Goal: Task Accomplishment & Management: Manage account settings

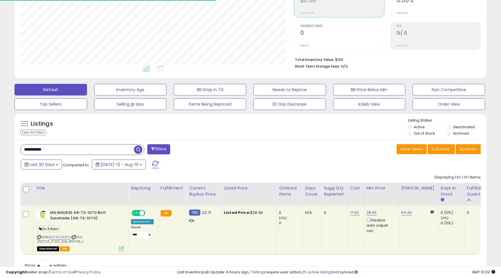
scroll to position [119, 273]
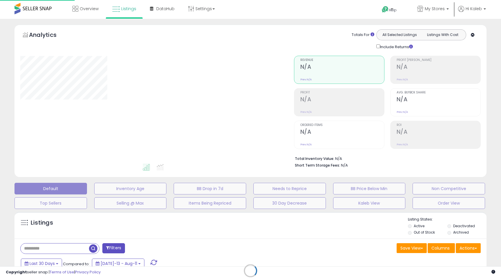
scroll to position [78, 0]
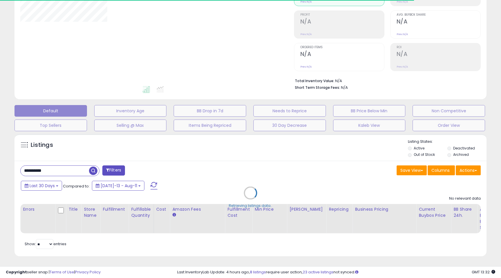
click at [48, 174] on div "**********" at bounding box center [250, 209] width 472 height 96
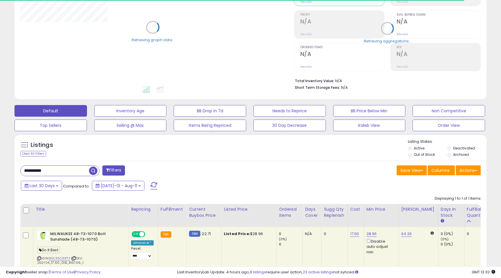
click at [48, 174] on input "**********" at bounding box center [55, 171] width 68 height 10
click at [48, 174] on input "**********" at bounding box center [77, 171] width 113 height 10
paste input "text"
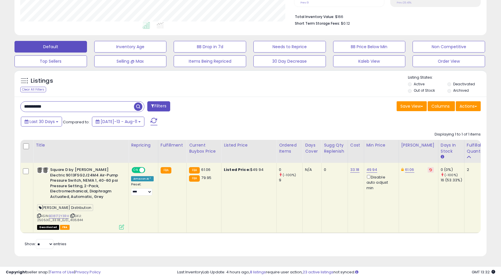
scroll to position [119, 273]
click at [58, 106] on input "**********" at bounding box center [77, 106] width 113 height 10
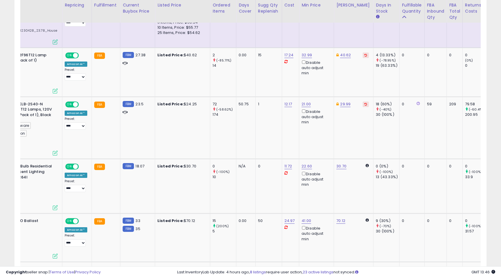
scroll to position [0, 0]
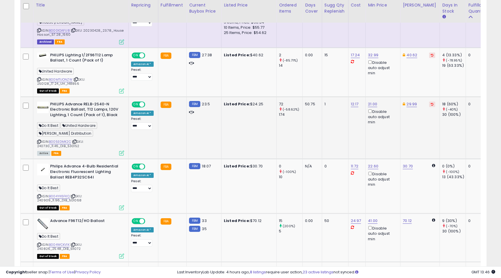
click at [122, 155] on icon at bounding box center [121, 152] width 5 height 5
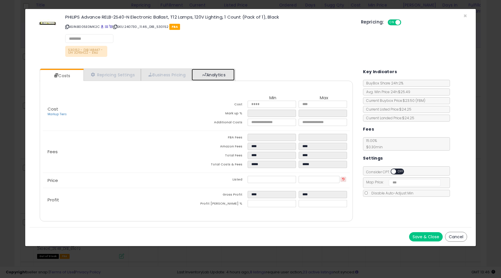
click at [212, 72] on link "Analytics" at bounding box center [213, 75] width 43 height 12
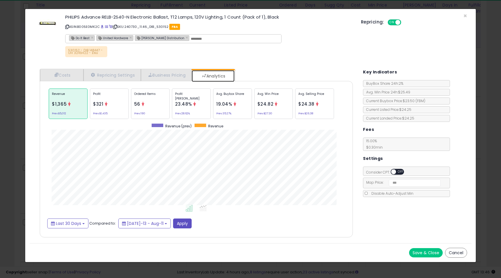
scroll to position [178, 325]
click at [465, 16] on span "×" at bounding box center [465, 16] width 4 height 8
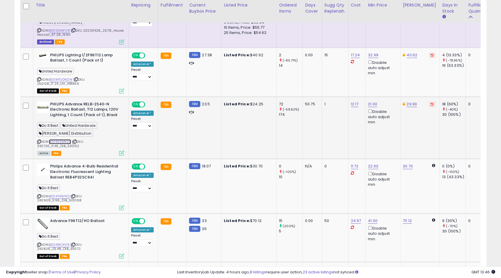
click at [65, 141] on link "B005E0MK2C" at bounding box center [60, 141] width 22 height 5
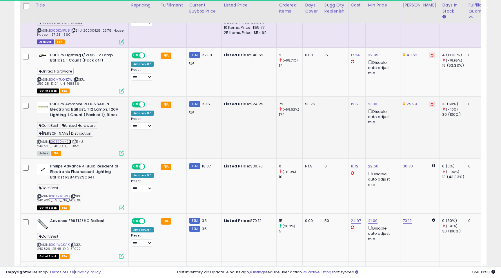
scroll to position [0, 0]
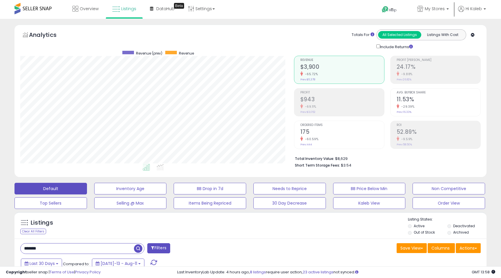
click at [77, 250] on input "*******" at bounding box center [77, 248] width 113 height 10
type input "*"
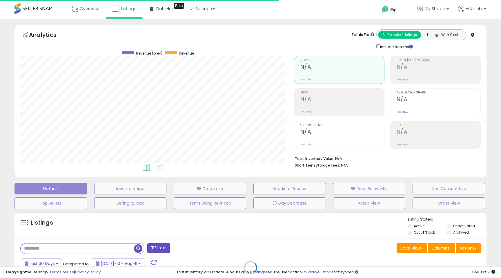
scroll to position [119, 273]
click at [439, 9] on span "My Stores" at bounding box center [435, 9] width 20 height 6
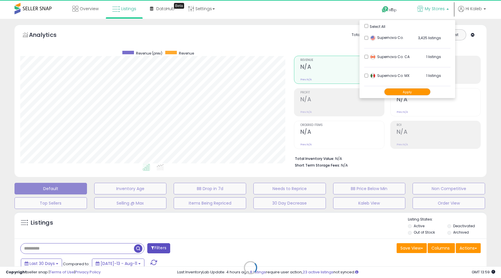
click at [439, 9] on span "My Stores" at bounding box center [435, 9] width 20 height 6
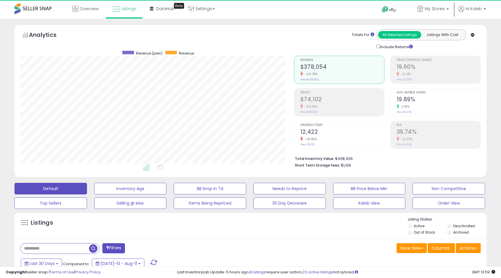
scroll to position [119, 273]
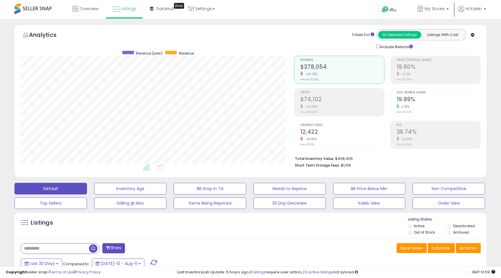
click at [311, 69] on h2 "$378,054" at bounding box center [342, 67] width 84 height 8
click at [320, 99] on h2 "$74,102" at bounding box center [342, 100] width 84 height 8
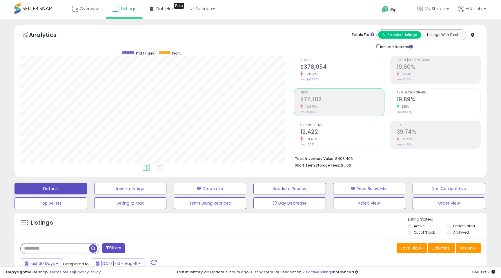
click at [310, 131] on h2 "12,422" at bounding box center [342, 132] width 84 height 8
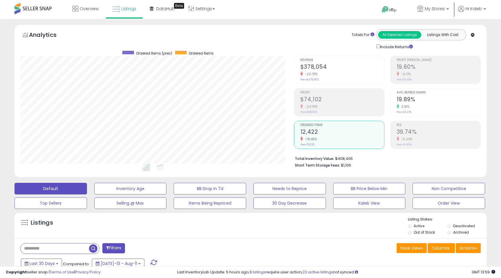
click at [328, 101] on h2 "$74,102" at bounding box center [342, 100] width 84 height 8
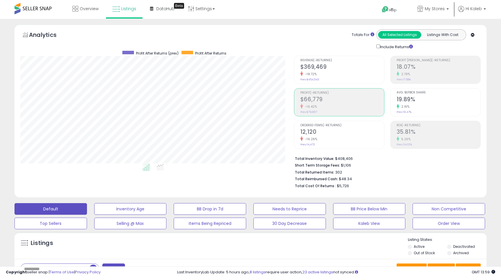
click at [337, 62] on div "Revenue (-Returns) $369,469 -18.72% Prev: $454,543" at bounding box center [342, 69] width 84 height 26
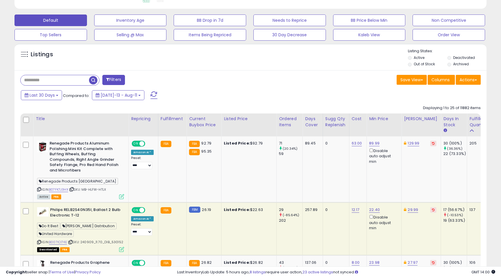
scroll to position [169, 0]
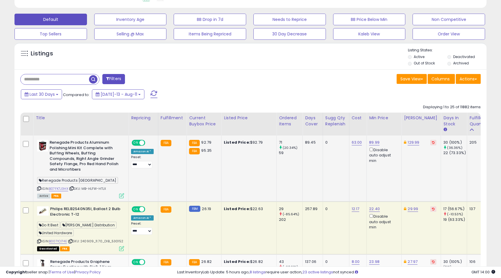
click at [122, 194] on icon at bounding box center [121, 195] width 5 height 5
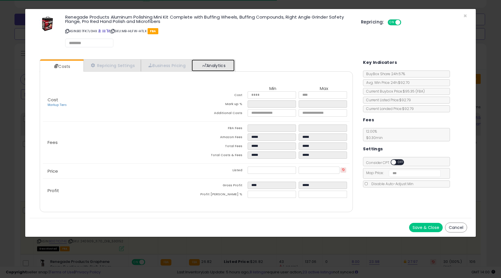
click at [221, 66] on link "Analytics" at bounding box center [213, 65] width 43 height 12
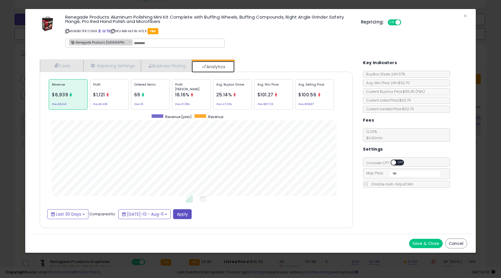
scroll to position [178, 325]
click at [464, 13] on span "×" at bounding box center [465, 16] width 4 height 8
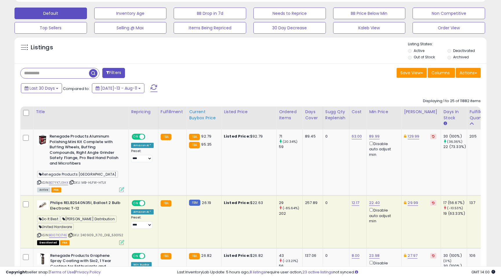
scroll to position [176, 0]
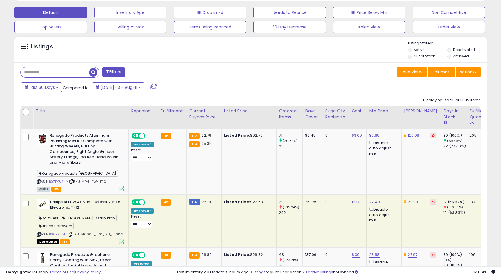
click at [67, 73] on input "text" at bounding box center [55, 72] width 68 height 10
type input "*******"
click at [139, 75] on span "button" at bounding box center [138, 72] width 8 height 8
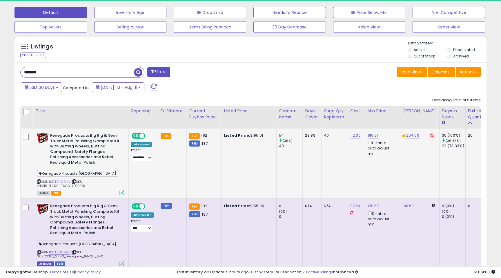
scroll to position [119, 273]
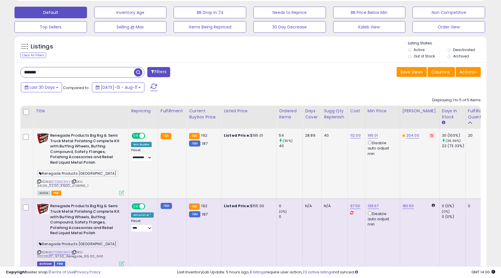
click at [122, 191] on icon at bounding box center [121, 192] width 5 height 5
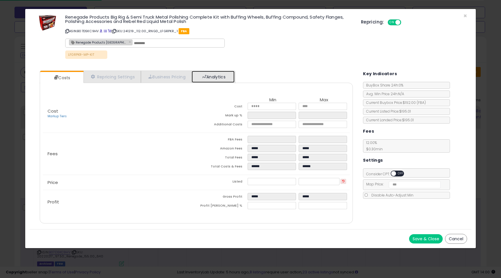
click at [210, 78] on link "Analytics" at bounding box center [213, 77] width 43 height 12
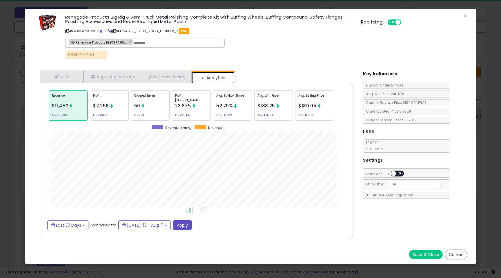
scroll to position [178, 325]
click at [153, 99] on p "Ordered Items" at bounding box center [150, 97] width 32 height 9
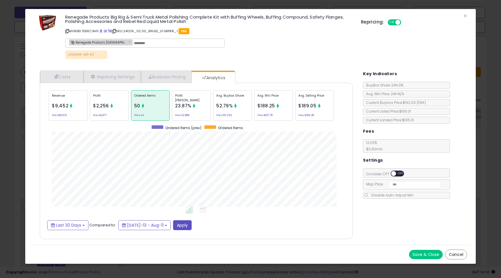
click at [108, 103] on span "$2,256" at bounding box center [101, 106] width 16 height 6
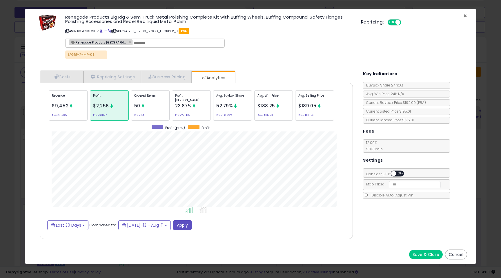
click at [466, 17] on span "×" at bounding box center [465, 16] width 4 height 8
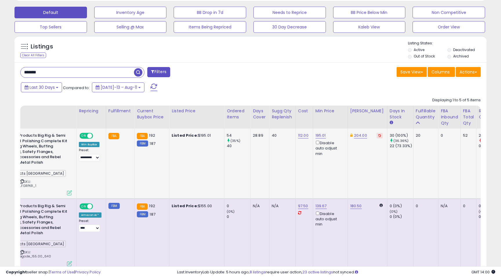
scroll to position [0, 0]
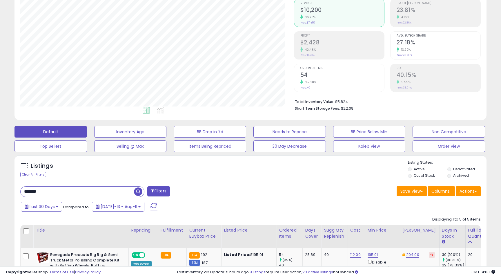
click at [59, 190] on input "*******" at bounding box center [77, 191] width 113 height 10
click at [139, 191] on span "button" at bounding box center [138, 191] width 8 height 8
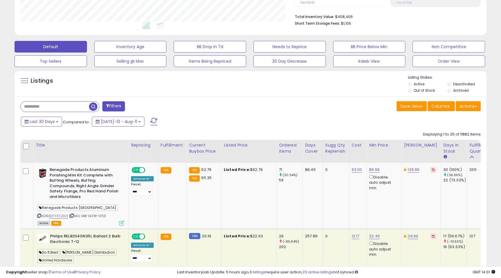
scroll to position [150, 0]
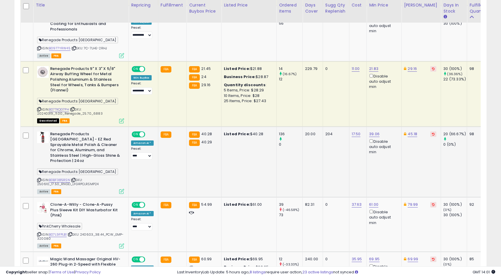
click at [122, 189] on icon at bounding box center [121, 191] width 5 height 5
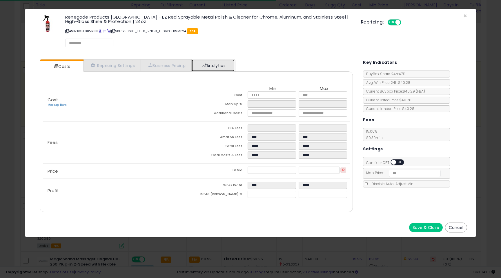
click at [219, 67] on link "Analytics" at bounding box center [213, 65] width 43 height 12
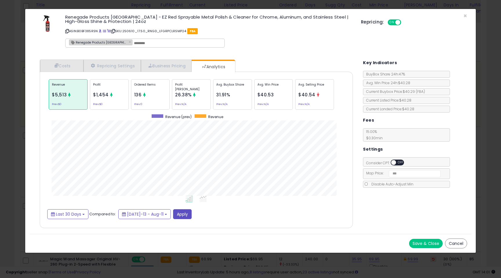
click at [152, 97] on div "Ordered Items 136 Prev: 0" at bounding box center [150, 94] width 39 height 30
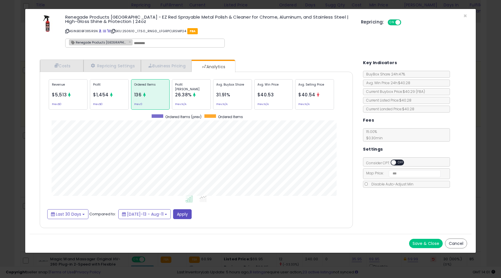
click at [190, 94] on span "26.38%" at bounding box center [183, 95] width 17 height 6
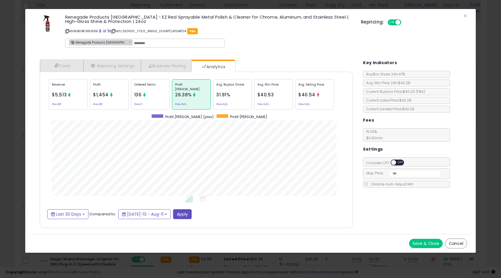
click at [219, 94] on span "31.91%" at bounding box center [223, 95] width 14 height 6
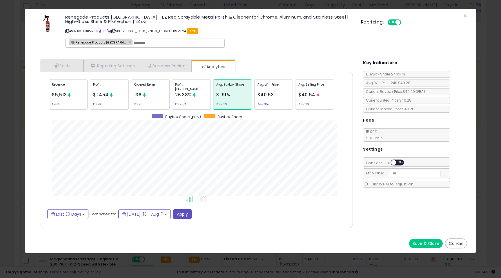
click at [461, 17] on div "Repricing: ON OFF" at bounding box center [414, 21] width 106 height 8
click at [464, 17] on span "×" at bounding box center [465, 16] width 4 height 8
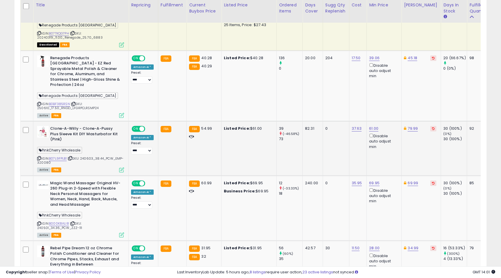
click at [122, 167] on icon at bounding box center [121, 169] width 5 height 5
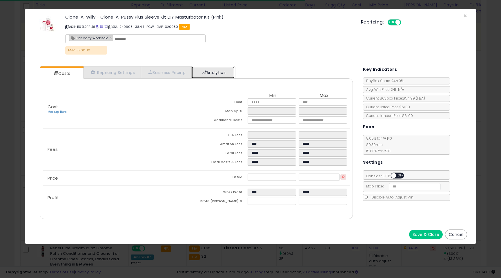
click at [212, 68] on link "Analytics" at bounding box center [213, 72] width 43 height 12
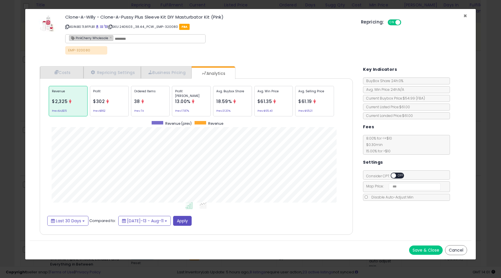
click at [464, 14] on span "×" at bounding box center [465, 16] width 4 height 8
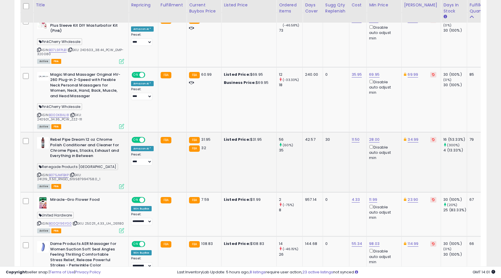
click at [121, 184] on icon at bounding box center [121, 186] width 5 height 5
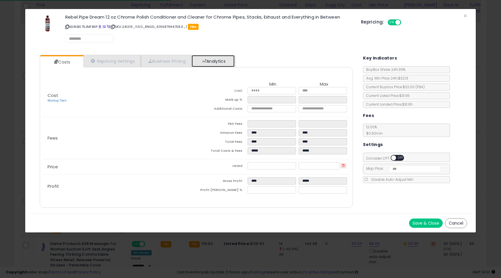
click at [225, 63] on link "Analytics" at bounding box center [213, 61] width 43 height 12
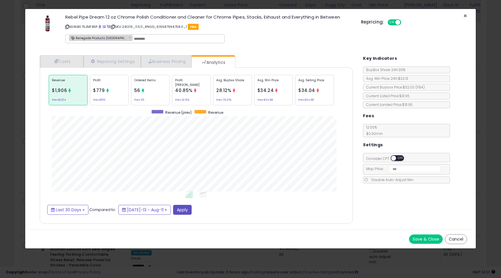
click at [466, 16] on span "×" at bounding box center [465, 16] width 4 height 8
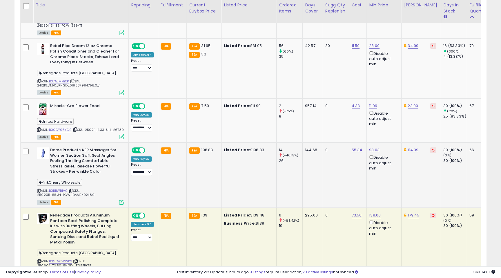
click at [120, 199] on icon at bounding box center [121, 201] width 5 height 5
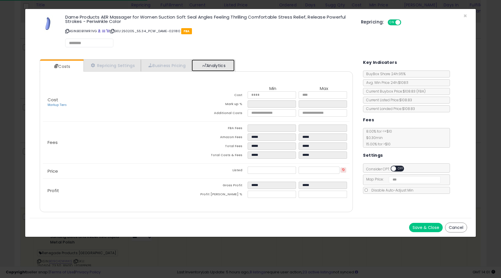
click at [224, 68] on link "Analytics" at bounding box center [213, 65] width 43 height 12
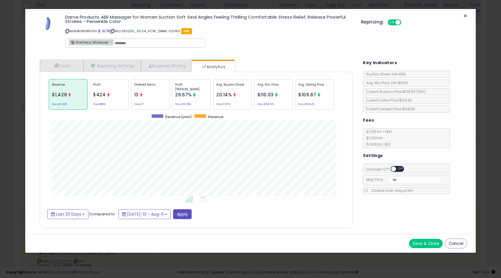
click at [466, 16] on span "×" at bounding box center [465, 16] width 4 height 8
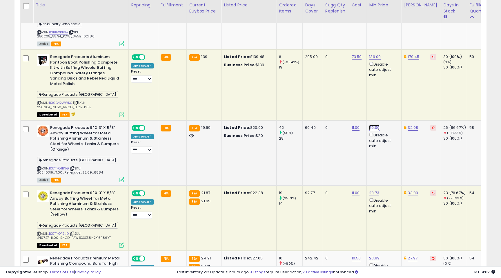
click at [373, 125] on link "20.00" at bounding box center [374, 128] width 10 height 6
click at [122, 177] on icon at bounding box center [121, 179] width 5 height 5
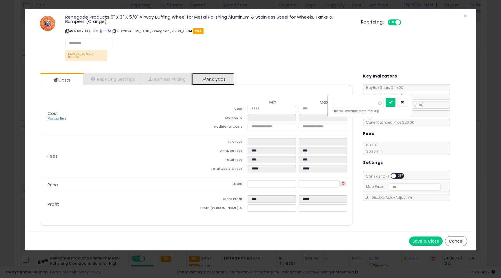
click at [199, 85] on link "Analytics" at bounding box center [213, 79] width 43 height 12
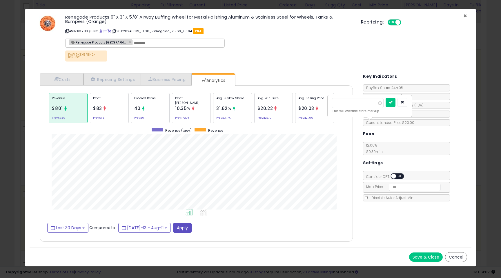
click at [465, 15] on span "×" at bounding box center [465, 16] width 4 height 8
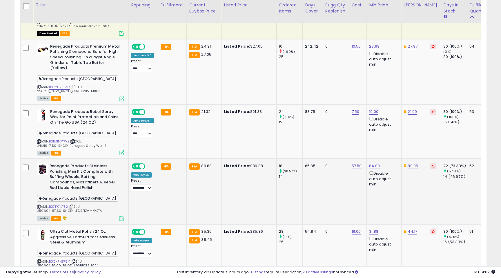
click at [120, 216] on icon at bounding box center [121, 218] width 5 height 5
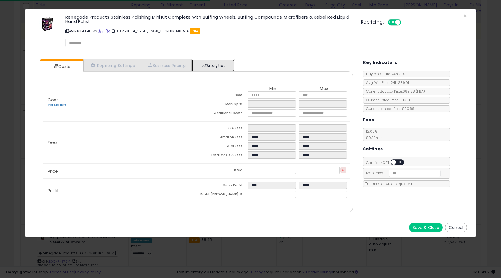
click at [221, 65] on link "Analytics" at bounding box center [213, 65] width 43 height 12
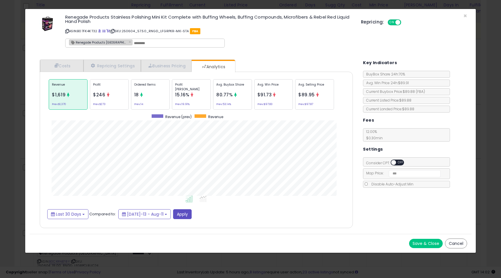
click at [241, 90] on p "Avg. Buybox Share" at bounding box center [232, 86] width 32 height 9
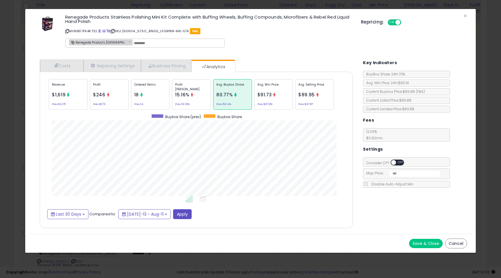
click at [148, 92] on div "Ordered Items 18 Prev: 14" at bounding box center [150, 94] width 39 height 30
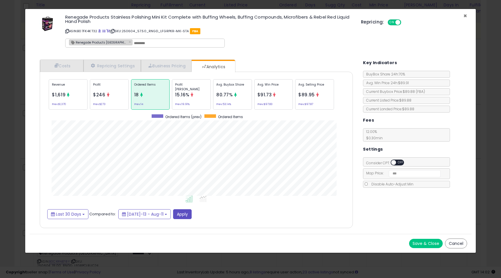
click at [466, 16] on span "×" at bounding box center [465, 16] width 4 height 8
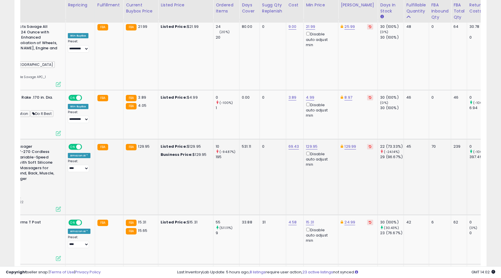
scroll to position [0, 19]
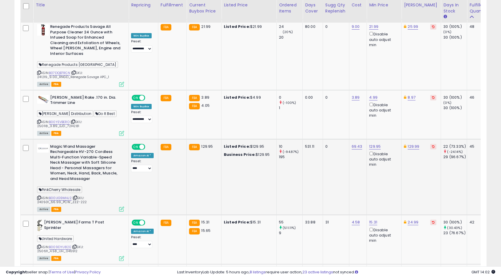
click at [119, 190] on div "ASIN: B00UG9MHJ2 | SKU: 240501_66.99_PCW_ZZZ-222 Active FBA" at bounding box center [80, 177] width 87 height 67
click at [121, 206] on icon at bounding box center [121, 208] width 5 height 5
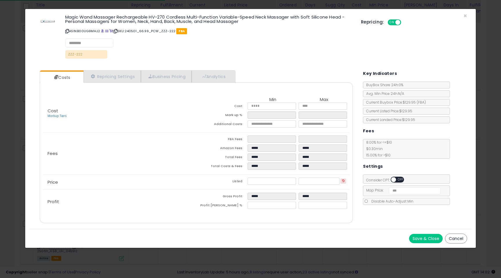
click at [229, 85] on div "Cost Markup Tiers Min Max Cost ***** ***** Mark up % ***** ***** Additional Cos…" at bounding box center [196, 152] width 313 height 141
click at [226, 78] on link "Analytics" at bounding box center [213, 77] width 43 height 12
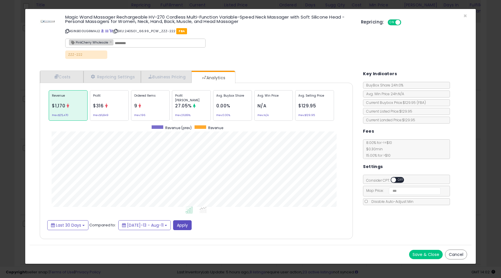
click at [143, 111] on div "Ordered Items 9 Prev: 196" at bounding box center [150, 105] width 39 height 30
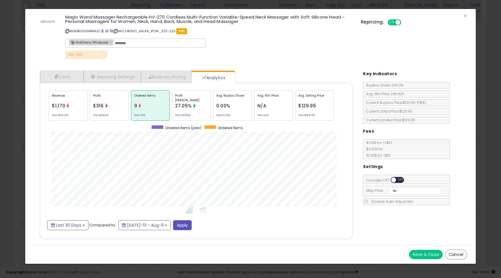
click at [243, 105] on div "Avg. Buybox Share 0.00% Prev: 0.00%" at bounding box center [232, 105] width 39 height 30
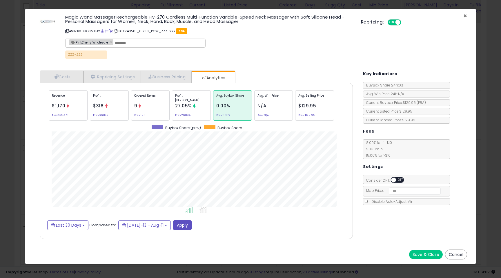
click at [465, 15] on span "×" at bounding box center [465, 16] width 4 height 8
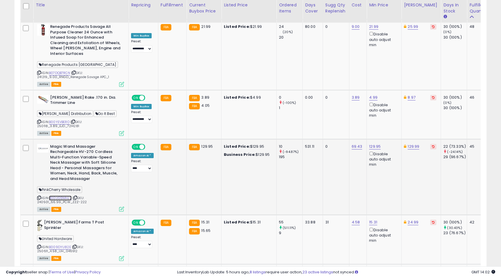
click at [59, 195] on link "B00UG9MHJ2" at bounding box center [60, 197] width 23 height 5
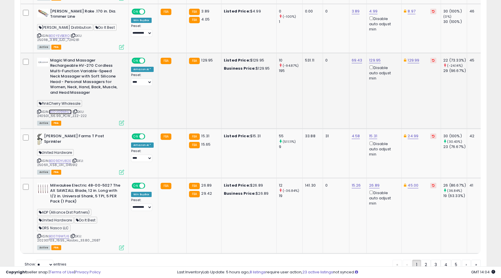
scroll to position [1599, 0]
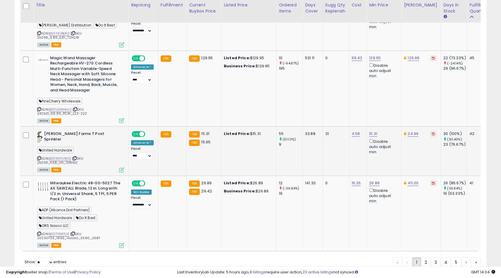
click at [121, 167] on icon at bounding box center [121, 169] width 5 height 5
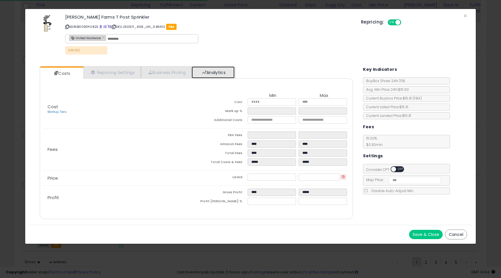
click at [218, 68] on link "Analytics" at bounding box center [213, 72] width 43 height 12
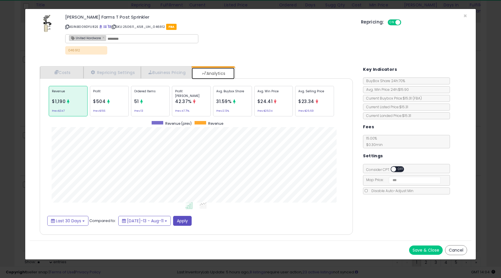
scroll to position [178, 325]
click at [145, 99] on div "Ordered Items 51 Prev: 13" at bounding box center [150, 101] width 39 height 30
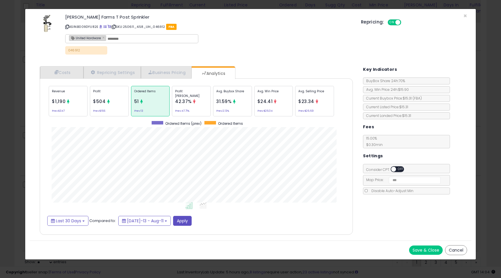
click at [122, 106] on div "Profit $504 Prev: $166" at bounding box center [109, 101] width 39 height 30
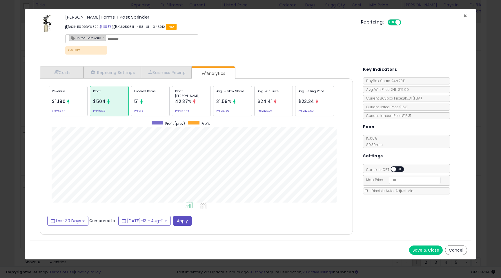
click at [465, 14] on span "×" at bounding box center [465, 16] width 4 height 8
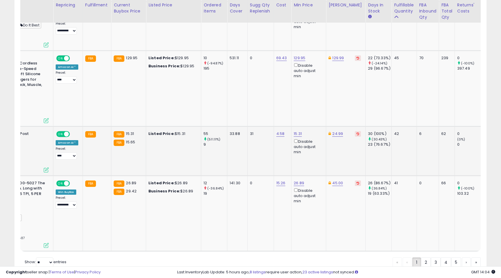
scroll to position [0, 0]
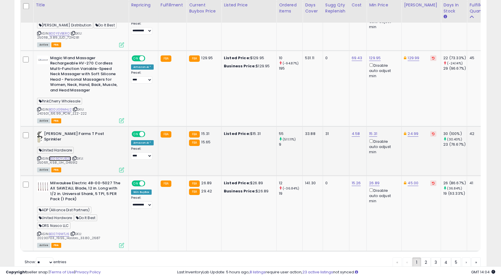
click at [62, 156] on link "B009DYU82E" at bounding box center [60, 158] width 22 height 5
click at [371, 131] on link "15.31" at bounding box center [373, 134] width 8 height 6
drag, startPoint x: 334, startPoint y: 98, endPoint x: 367, endPoint y: 98, distance: 33.0
click at [366, 98] on input "*****" at bounding box center [357, 99] width 52 height 10
type input "*****"
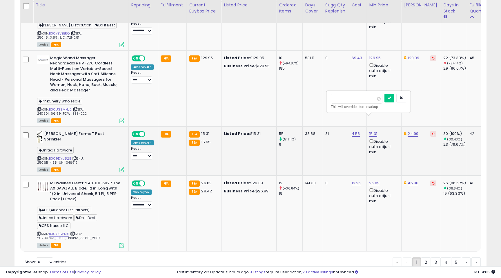
click button "submit" at bounding box center [389, 98] width 10 height 9
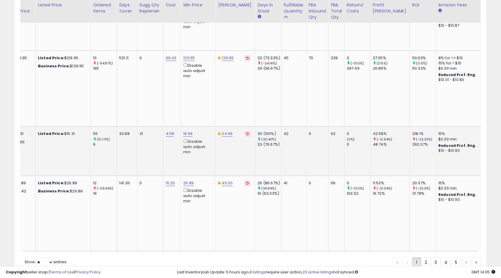
scroll to position [0, 198]
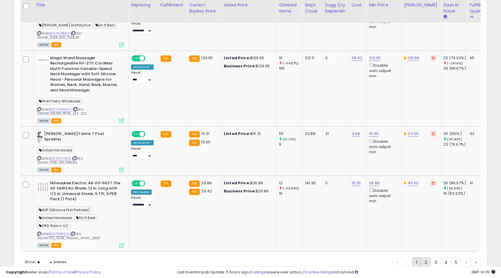
click at [424, 257] on link "2" at bounding box center [426, 262] width 10 height 10
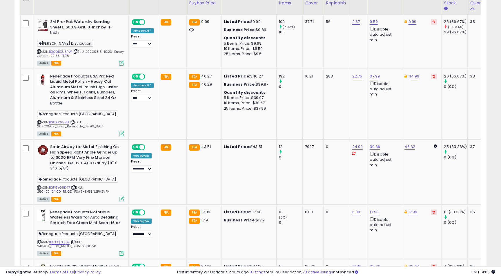
scroll to position [405, 0]
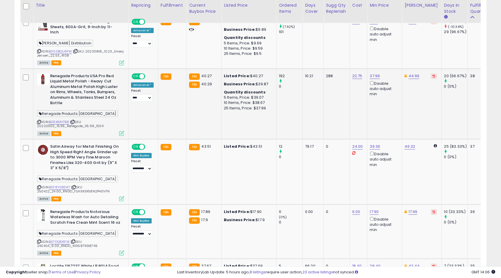
click at [121, 131] on icon at bounding box center [121, 133] width 5 height 5
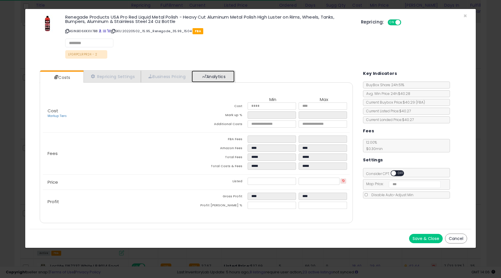
click at [218, 73] on link "Analytics" at bounding box center [213, 76] width 43 height 12
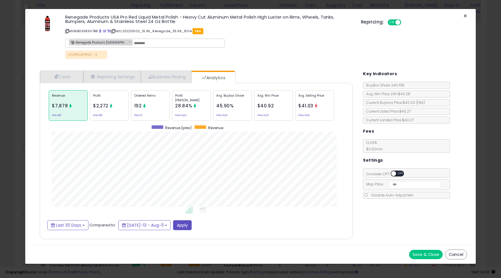
click at [466, 15] on span "×" at bounding box center [465, 16] width 4 height 8
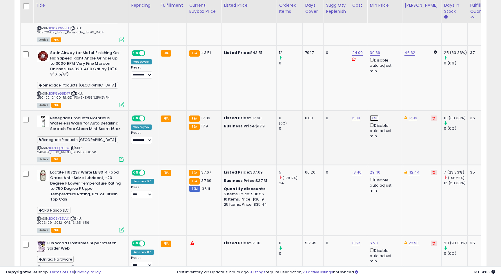
click at [373, 118] on link "17.90" at bounding box center [374, 118] width 9 height 6
type input "****"
click button "submit" at bounding box center [391, 96] width 10 height 9
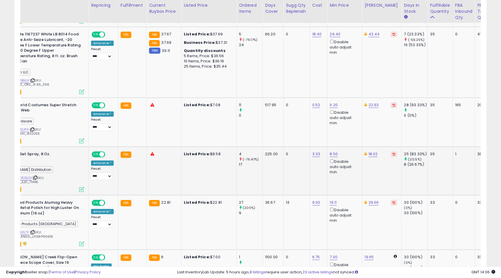
scroll to position [0, 48]
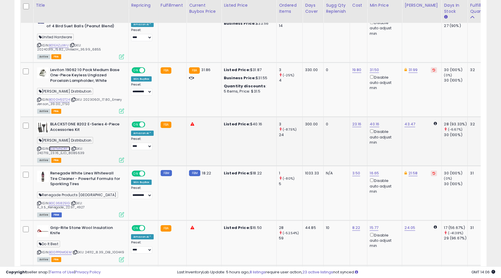
click at [61, 146] on link "B0BTMNDRFY" at bounding box center [59, 148] width 21 height 5
click at [375, 121] on link "40.16" at bounding box center [375, 124] width 10 height 6
drag, startPoint x: 335, startPoint y: 92, endPoint x: 386, endPoint y: 96, distance: 51.5
click at [384, 96] on div "*****" at bounding box center [358, 94] width 52 height 10
type input "**"
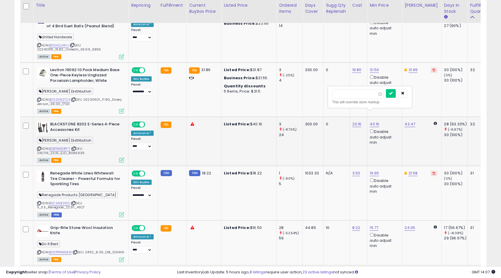
click button "submit" at bounding box center [391, 93] width 10 height 9
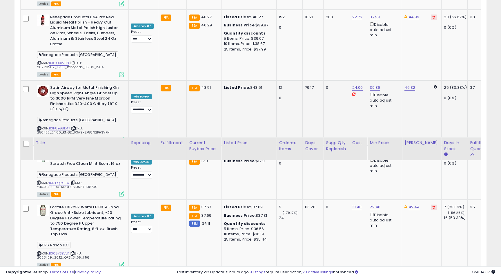
scroll to position [425, 0]
